Goal: Transaction & Acquisition: Book appointment/travel/reservation

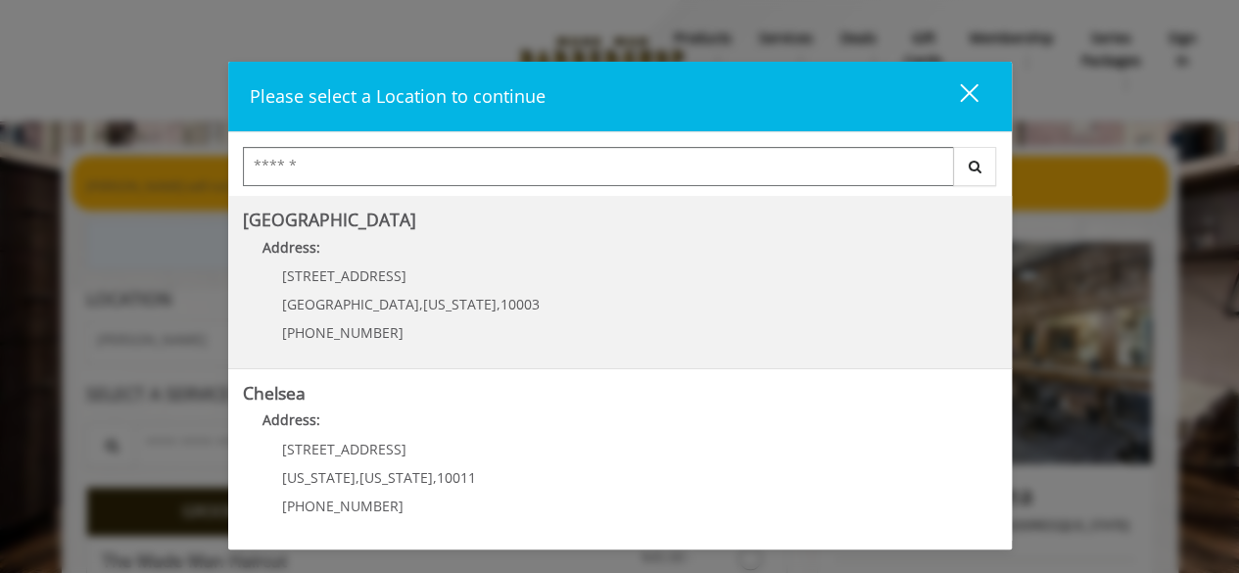
scroll to position [198, 0]
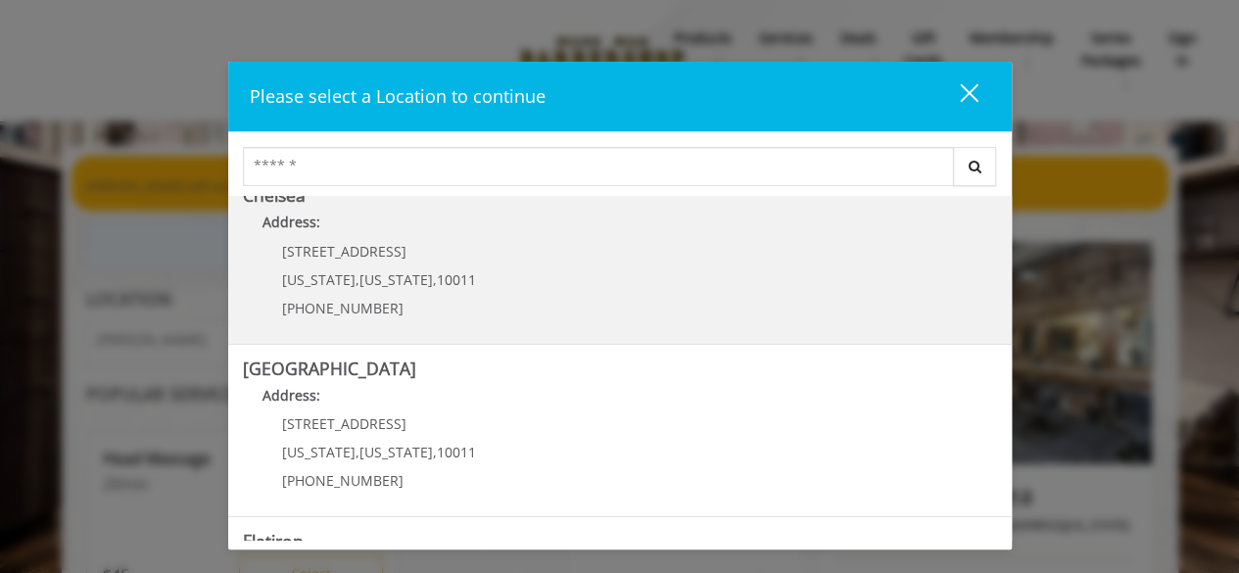
click at [650, 257] on link "Chelsea Address: 169/170 W 23rd St New York , New York , 10011 (917) 639-3902" at bounding box center [620, 257] width 754 height 143
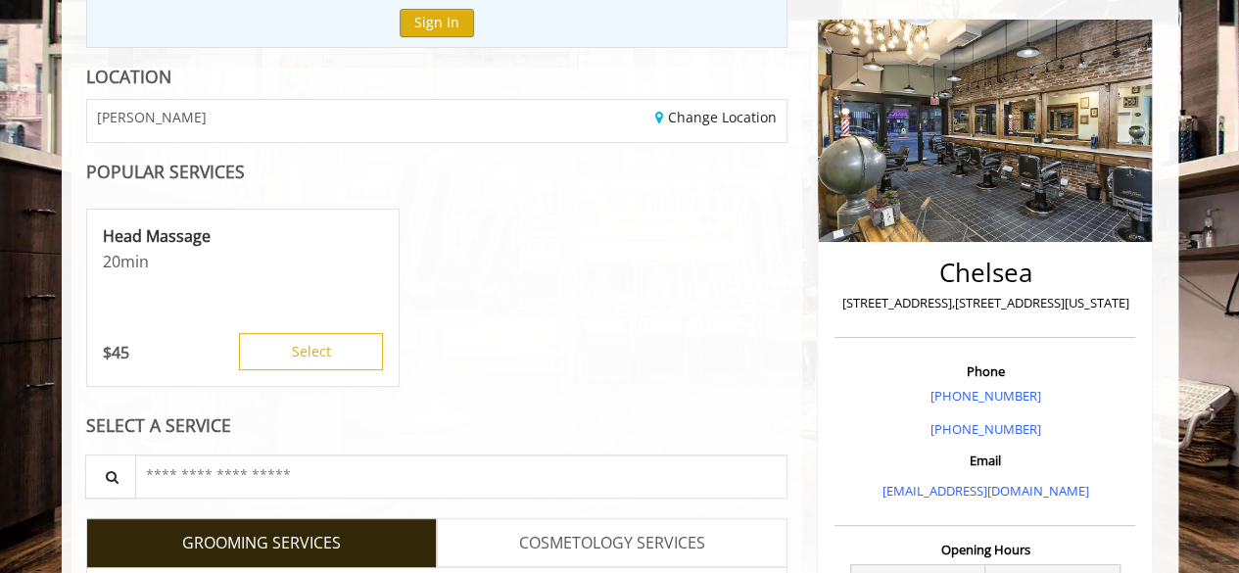
scroll to position [226, 0]
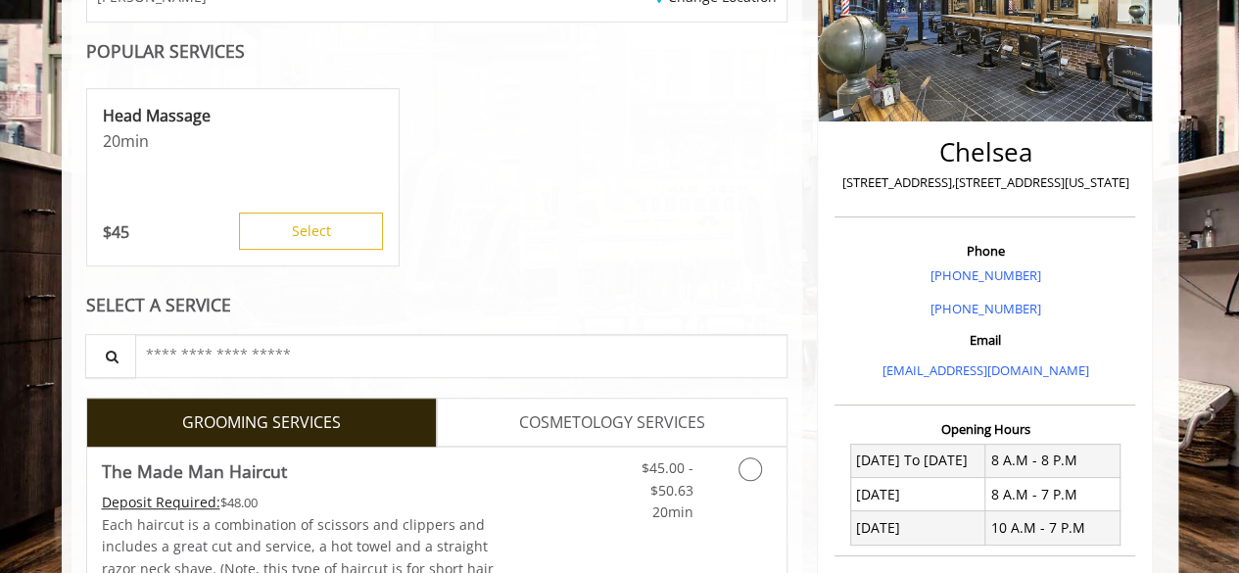
scroll to position [342, 0]
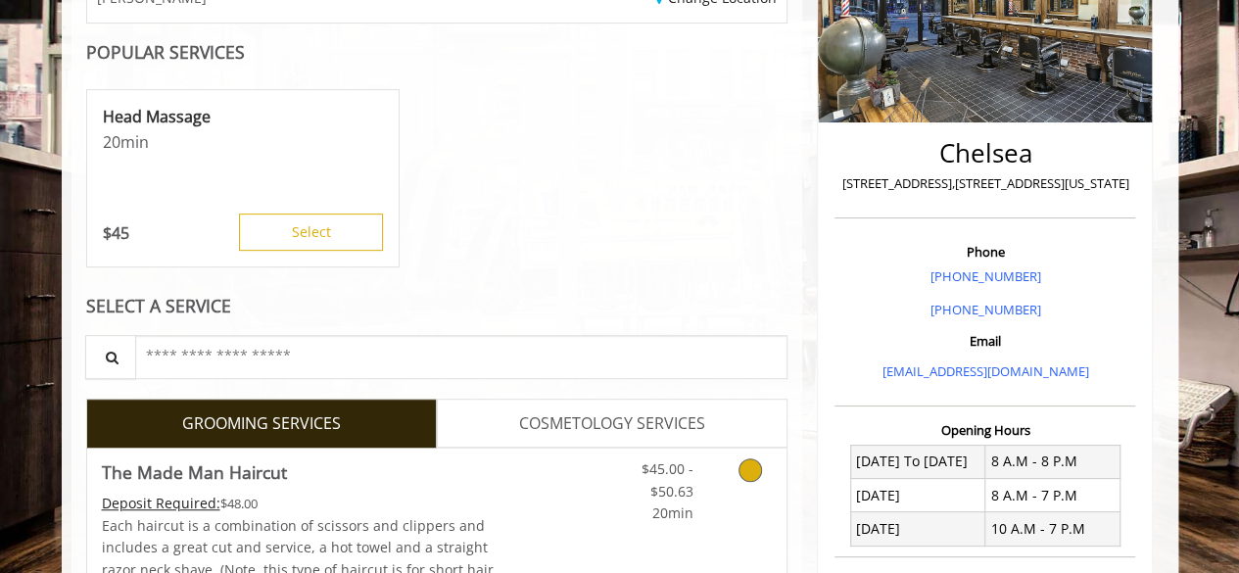
click at [754, 463] on icon "Grooming services" at bounding box center [749, 469] width 23 height 23
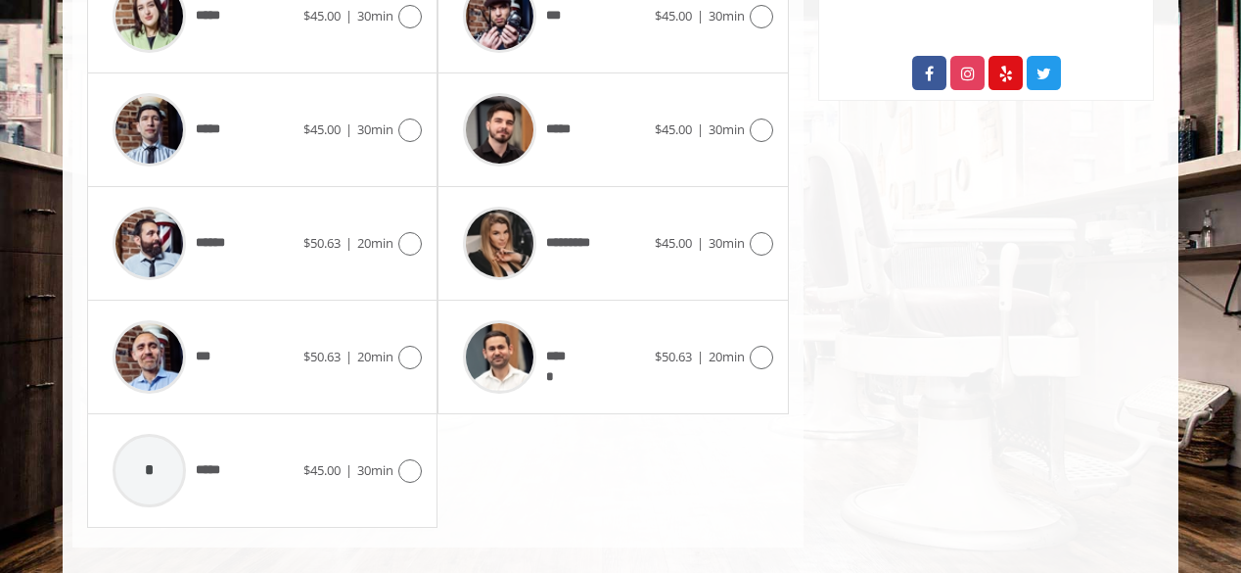
scroll to position [1135, 0]
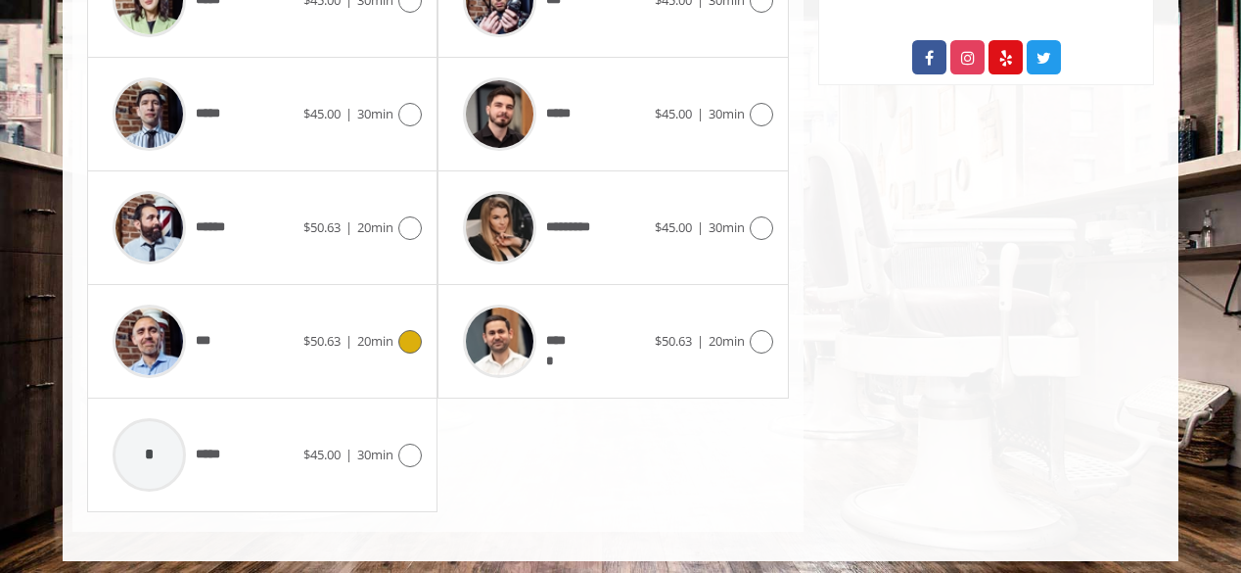
click at [201, 332] on span "***" at bounding box center [208, 341] width 25 height 21
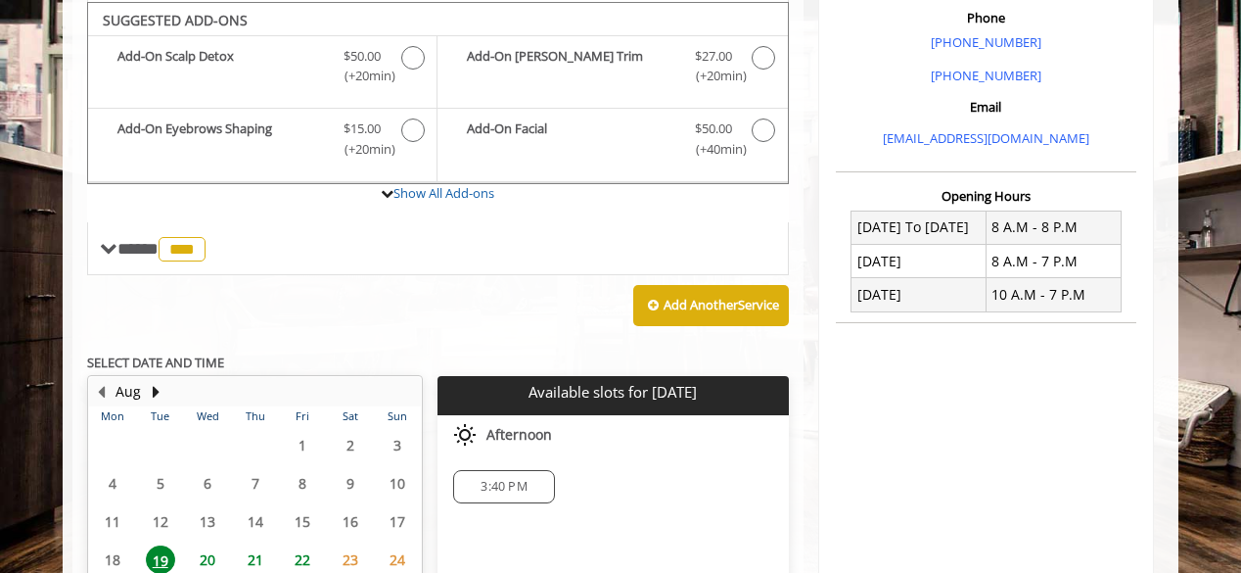
scroll to position [695, 0]
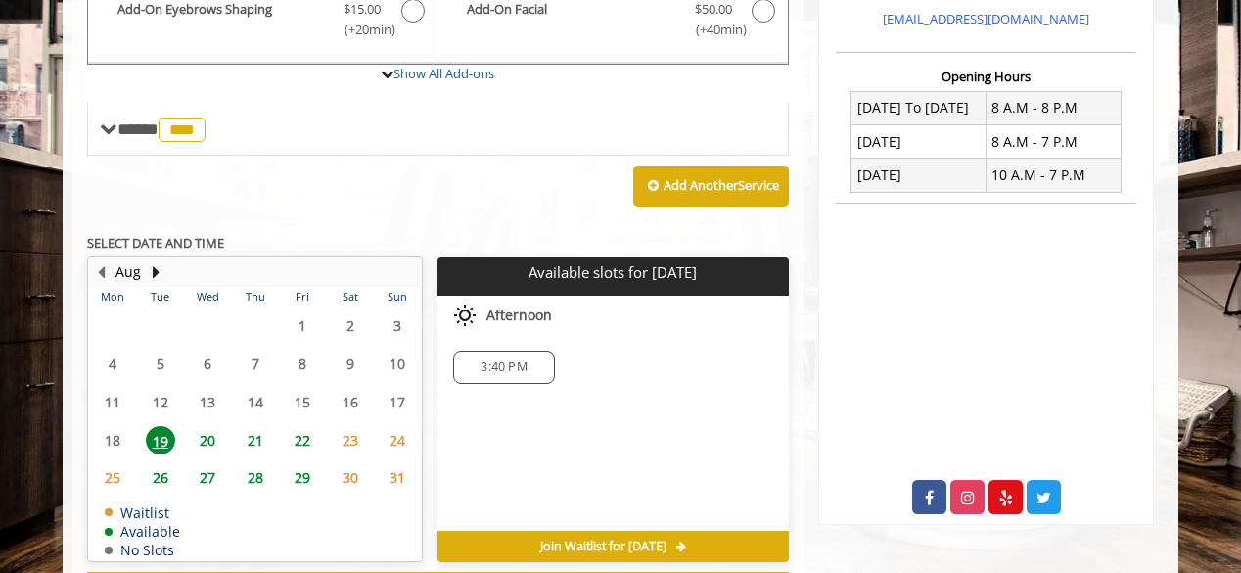
click at [211, 440] on span "20" at bounding box center [207, 440] width 29 height 28
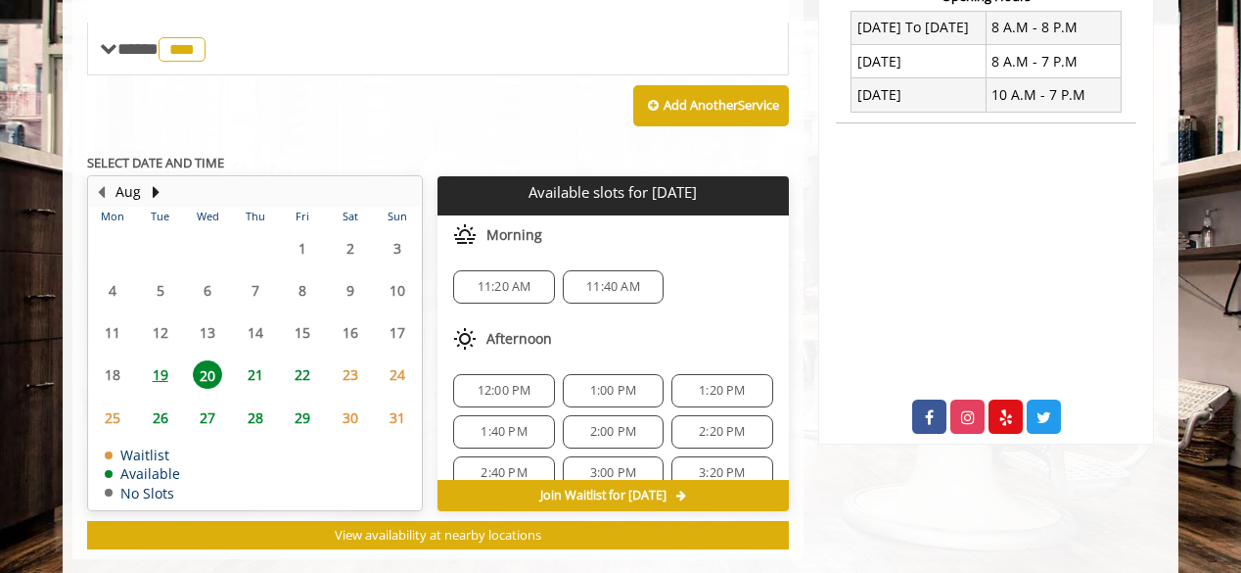
scroll to position [805, 0]
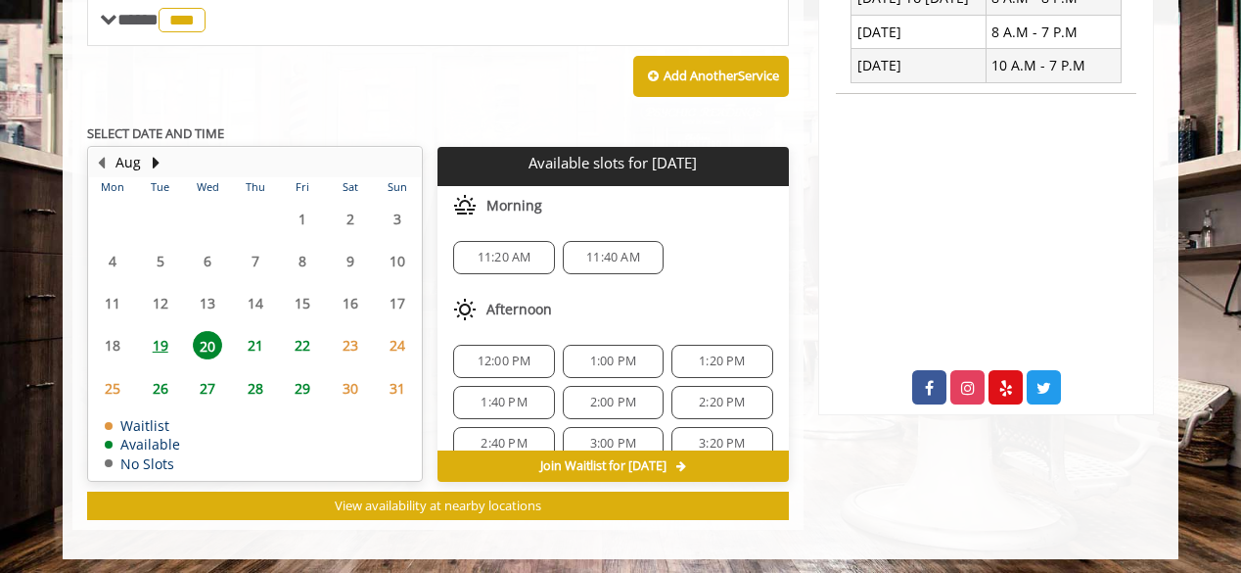
click at [153, 336] on span "19" at bounding box center [160, 345] width 29 height 28
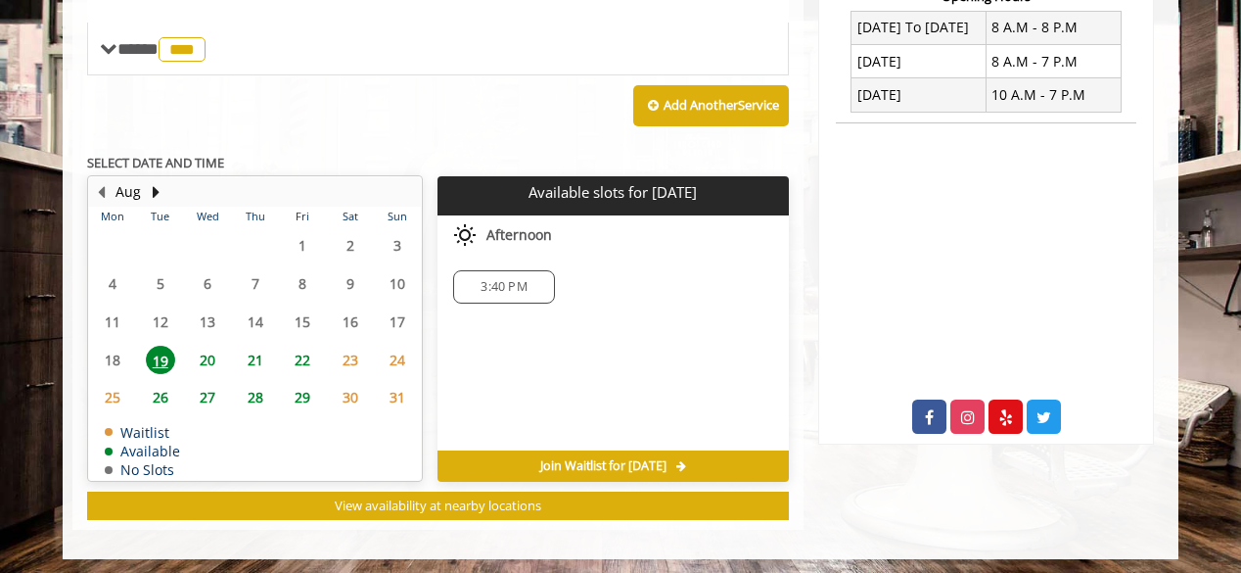
scroll to position [770, 0]
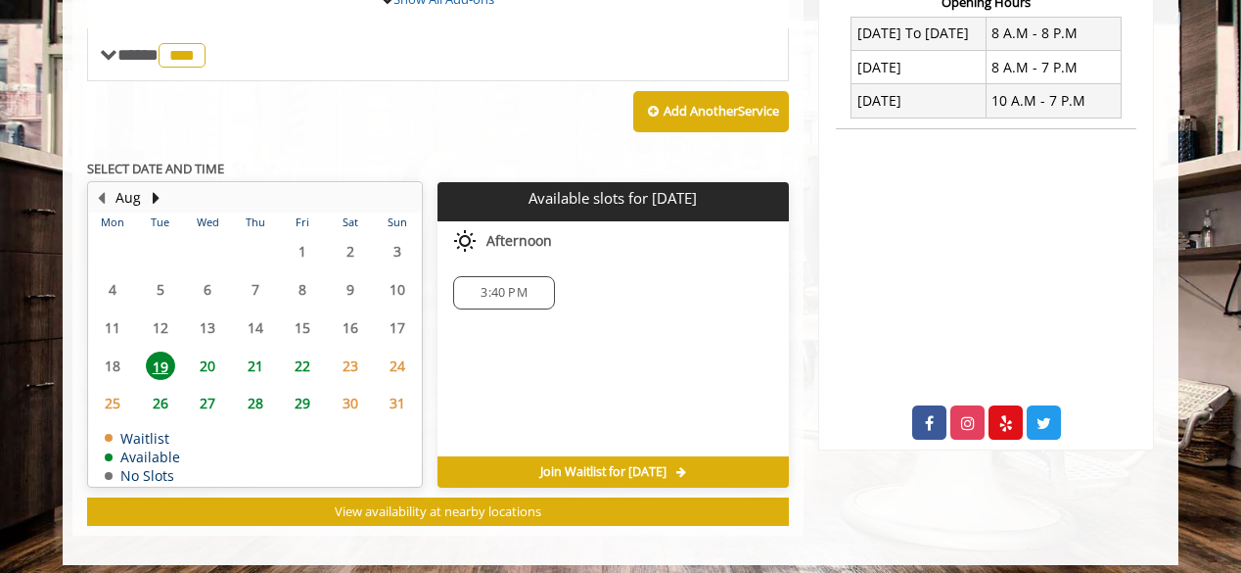
click at [208, 357] on span "20" at bounding box center [207, 365] width 29 height 28
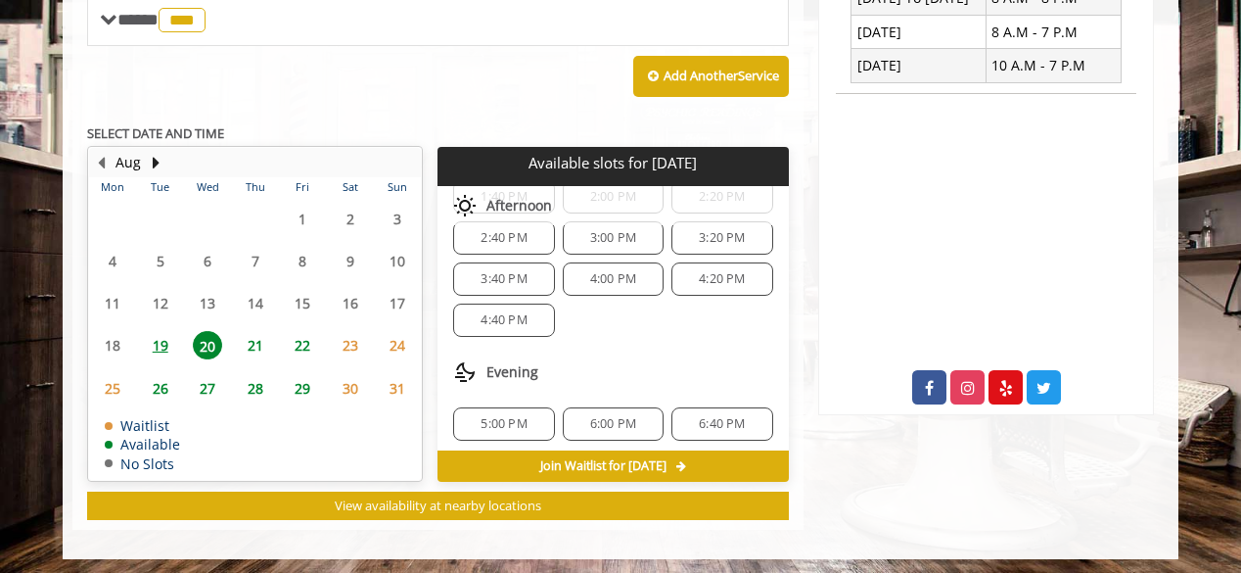
scroll to position [0, 0]
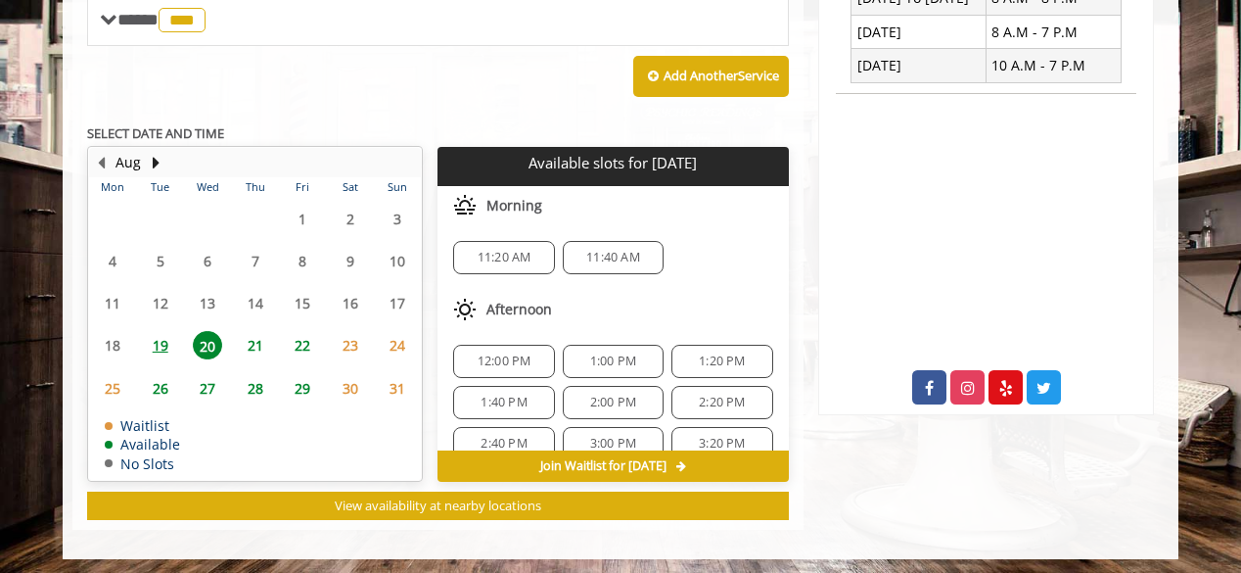
click at [248, 340] on span "21" at bounding box center [255, 345] width 29 height 28
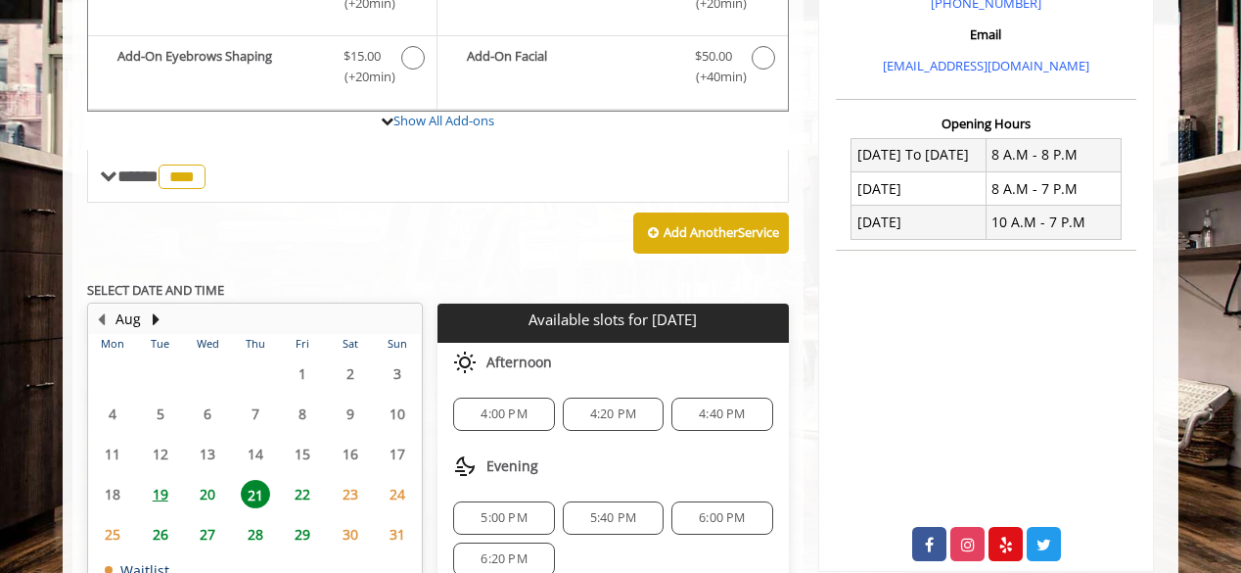
scroll to position [646, 0]
